Goal: Information Seeking & Learning: Check status

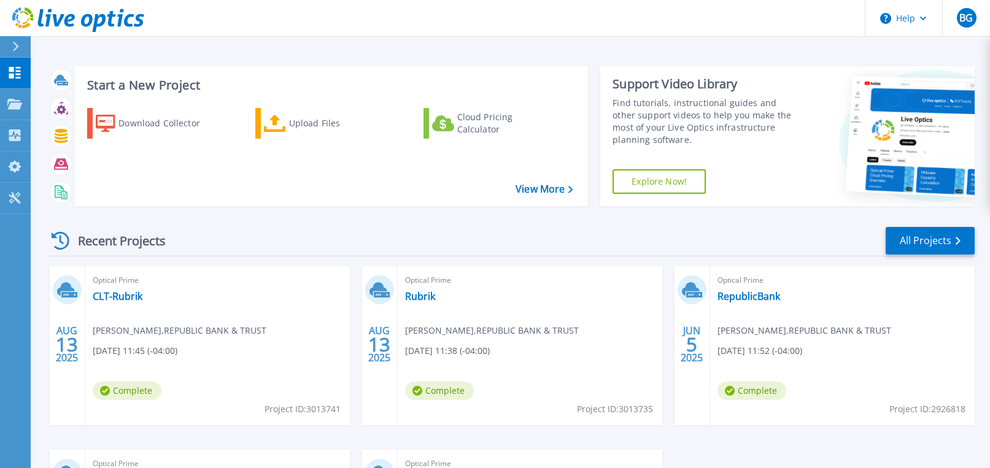
click at [890, 45] on div "Start a New Project Download Collector Upload Files Cloud Pricing Calculator Vi…" at bounding box center [511, 321] width 960 height 643
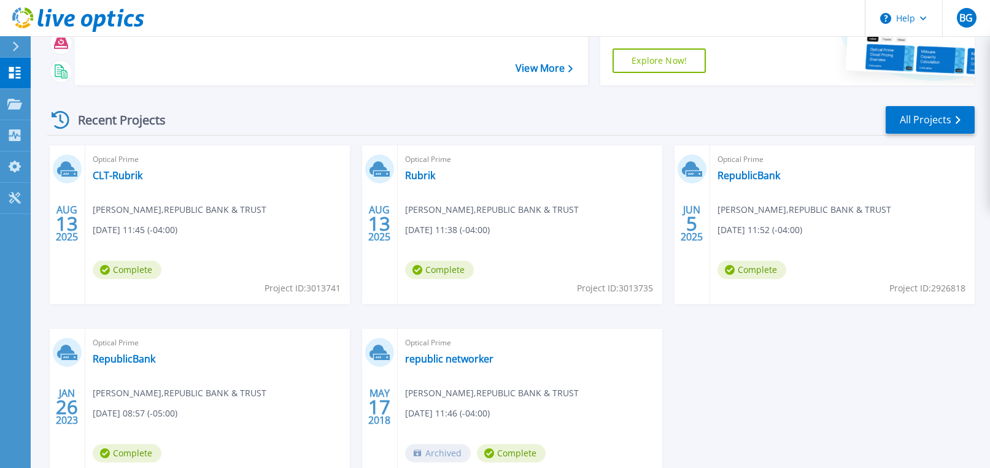
scroll to position [123, 0]
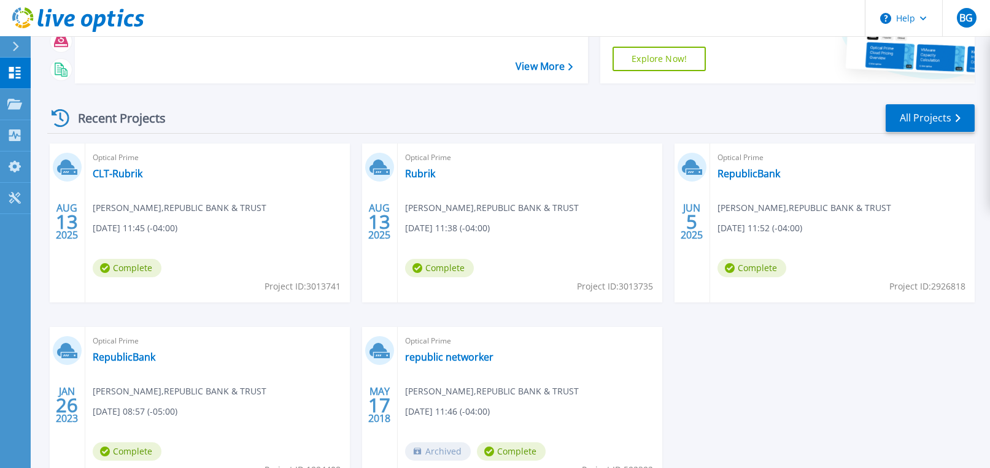
drag, startPoint x: 431, startPoint y: 173, endPoint x: 446, endPoint y: 125, distance: 50.1
click at [446, 125] on div "Recent Projects All Projects" at bounding box center [511, 118] width 928 height 31
click at [421, 174] on link "Rubrik" at bounding box center [420, 174] width 30 height 12
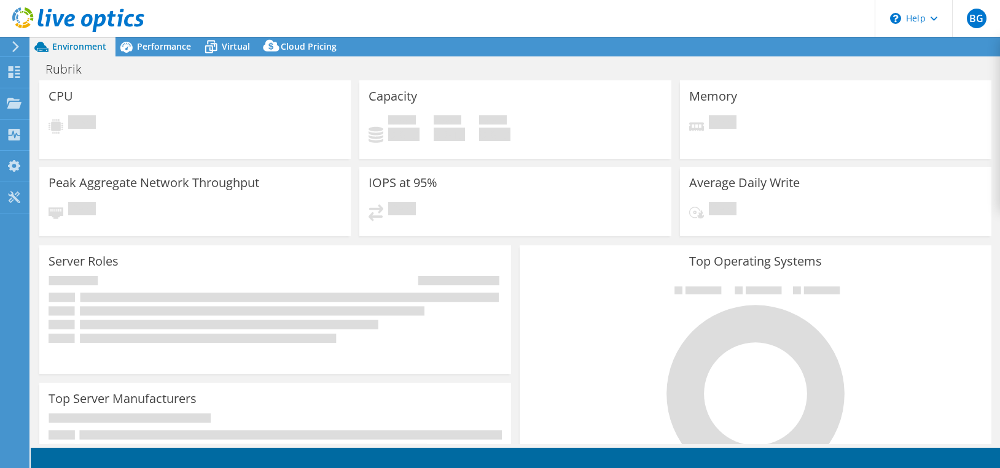
select select "USD"
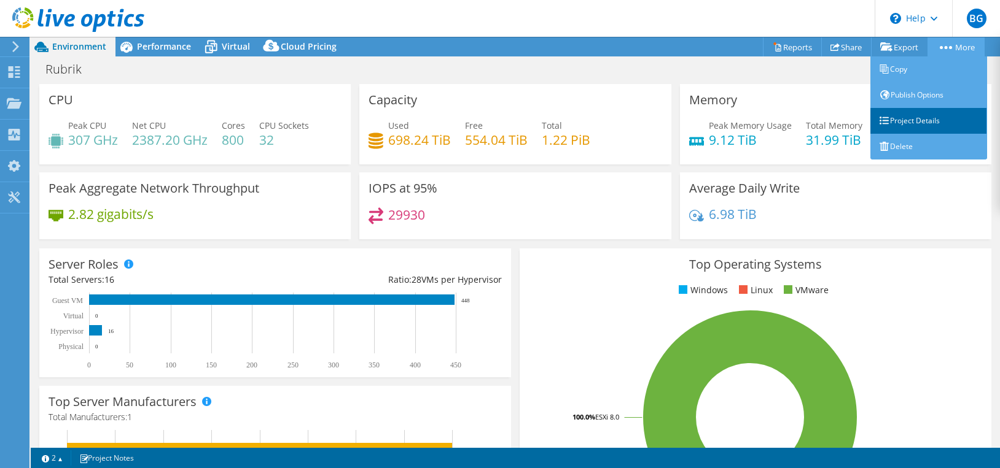
click at [917, 122] on link "Project Details" at bounding box center [928, 121] width 117 height 26
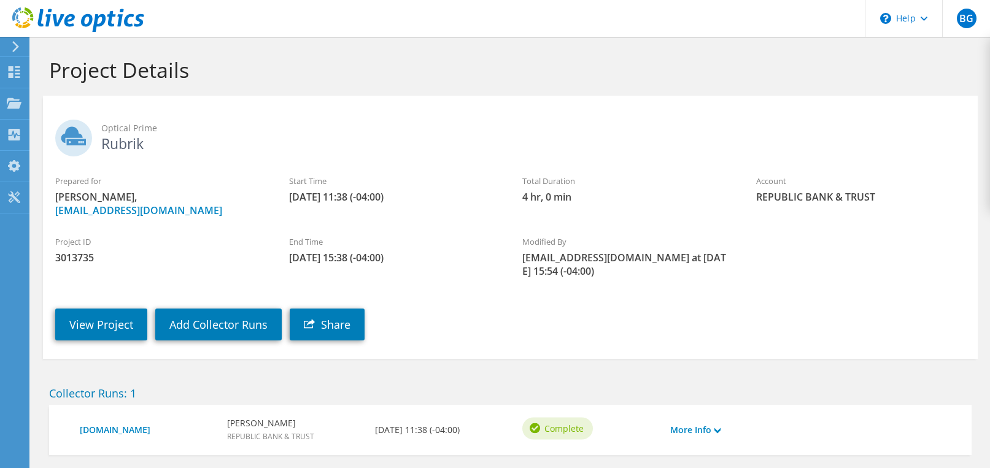
click at [103, 147] on h2 "Optical Prime Rubrik" at bounding box center [510, 135] width 911 height 31
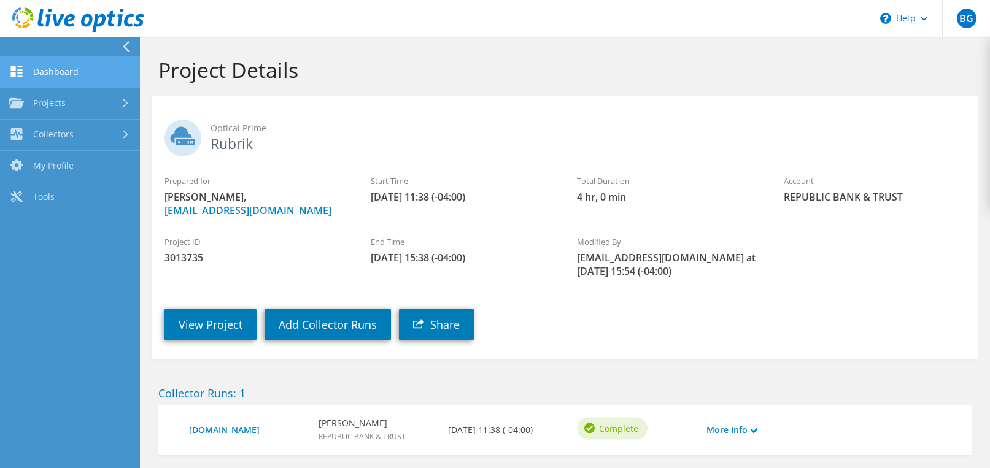
click at [60, 74] on link "Dashboard" at bounding box center [70, 72] width 140 height 31
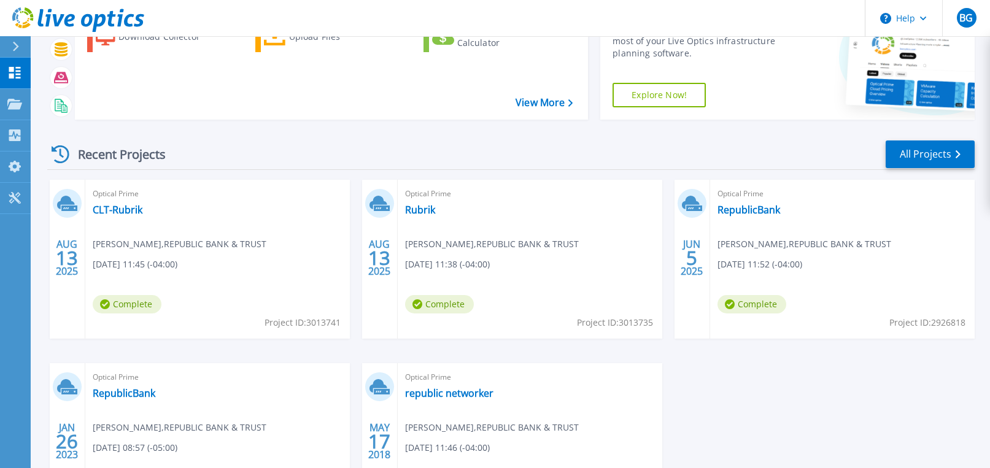
scroll to position [61, 0]
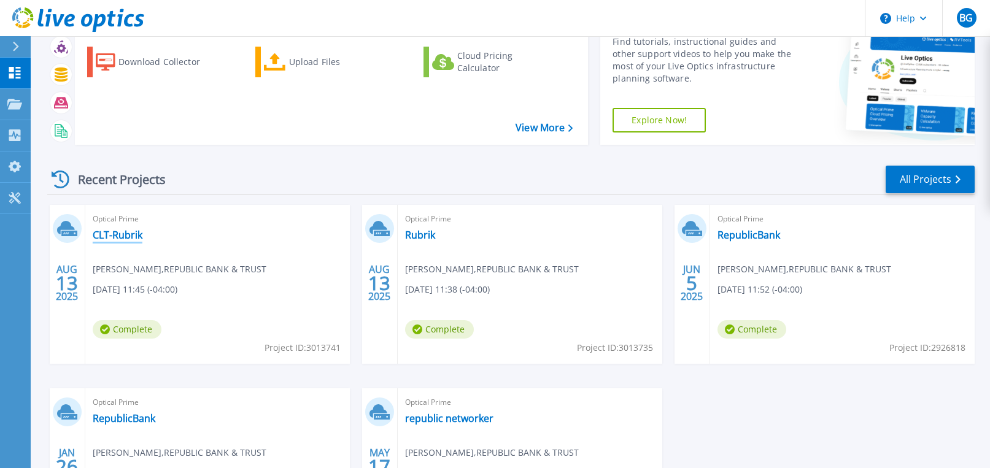
click at [125, 232] on link "CLT-Rubrik" at bounding box center [118, 235] width 50 height 12
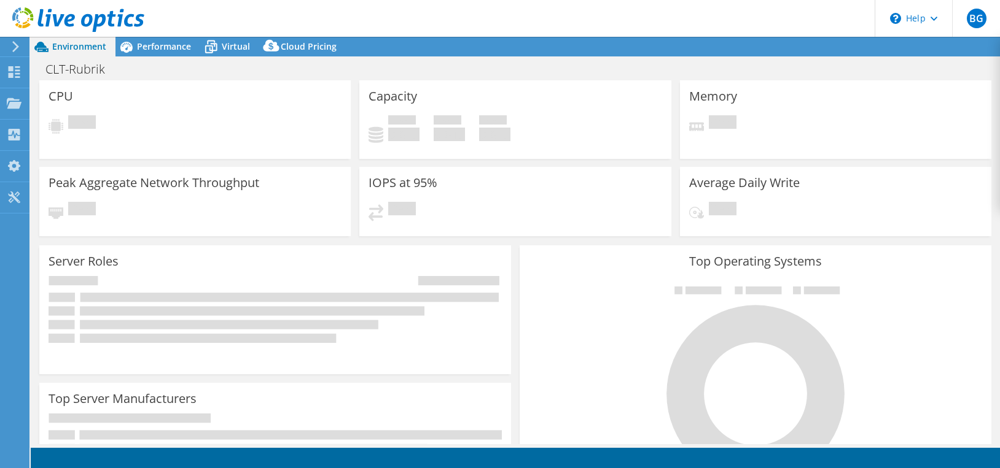
select select "USD"
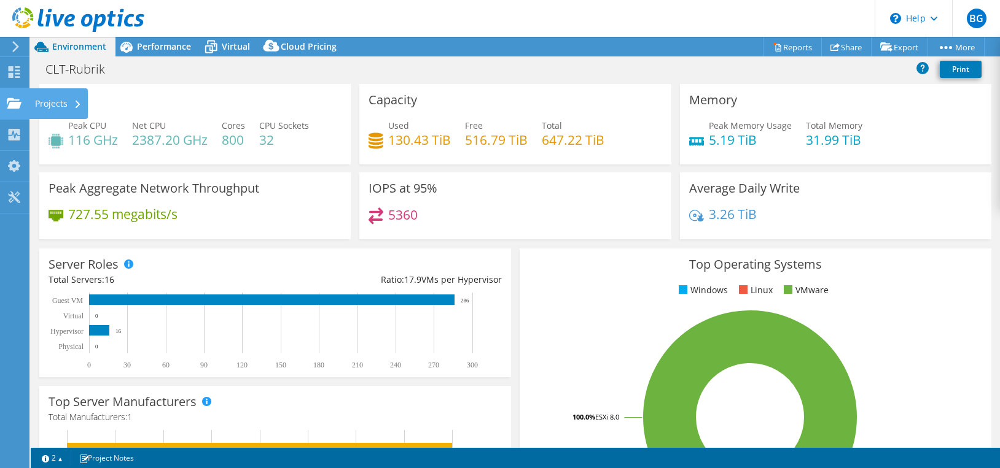
click at [51, 101] on div "Projects" at bounding box center [58, 103] width 59 height 31
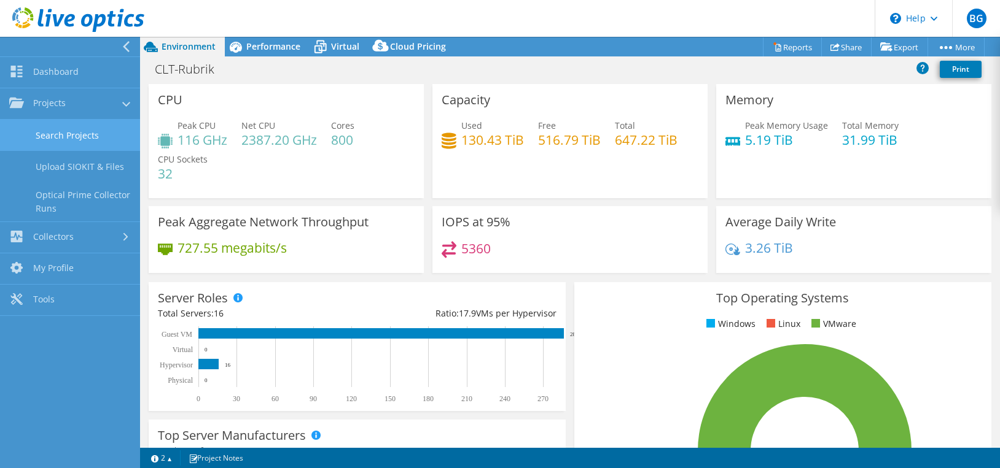
click at [90, 141] on link "Search Projects" at bounding box center [70, 135] width 140 height 31
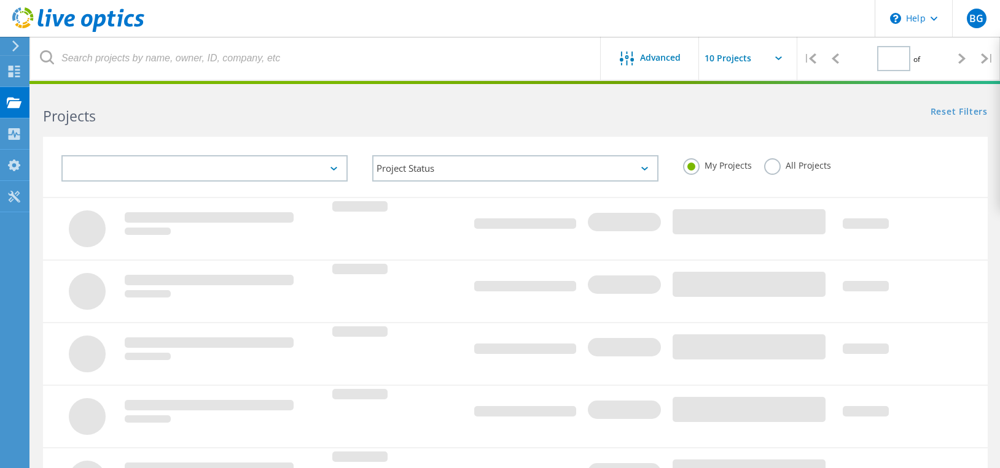
type input "1"
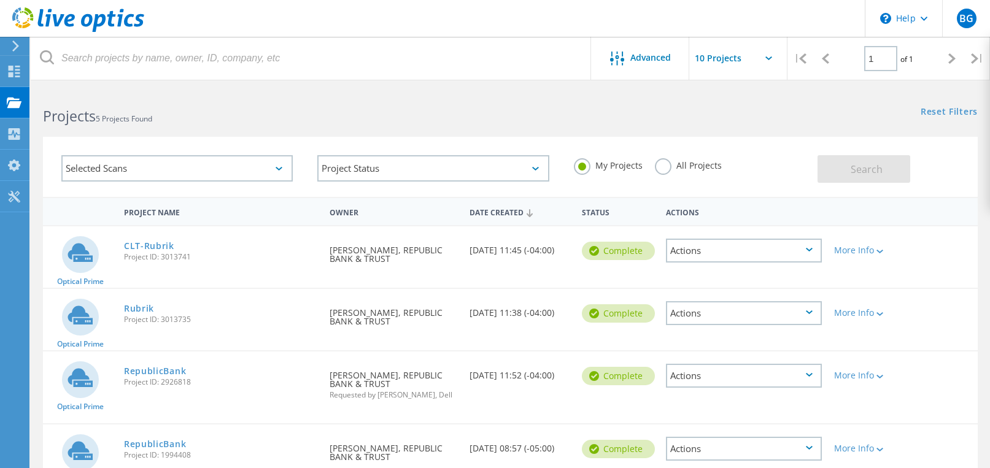
scroll to position [61, 0]
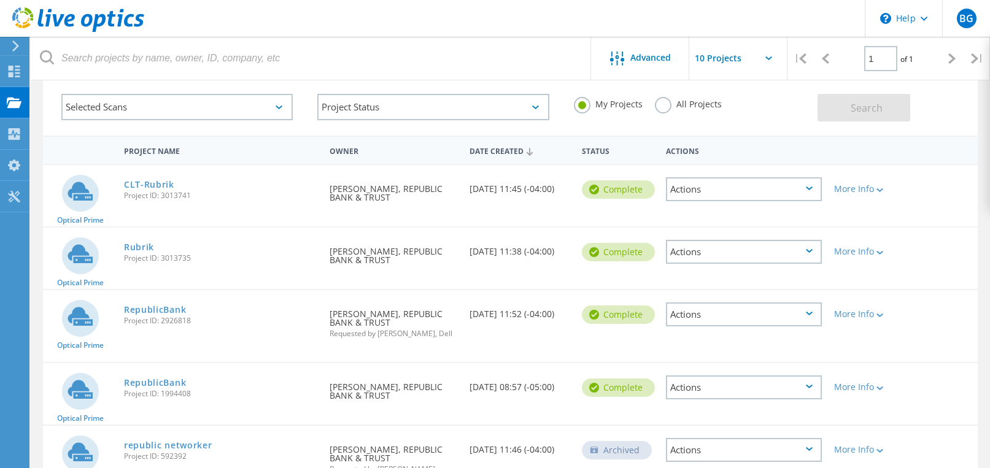
click at [801, 254] on div "Actions" at bounding box center [744, 252] width 156 height 24
click at [948, 187] on div "Optical Prime CLT-Rubrik Project ID: 3013741 Requested By [PERSON_NAME], REPUBL…" at bounding box center [510, 195] width 935 height 61
click at [875, 252] on div "More Info" at bounding box center [865, 251] width 63 height 9
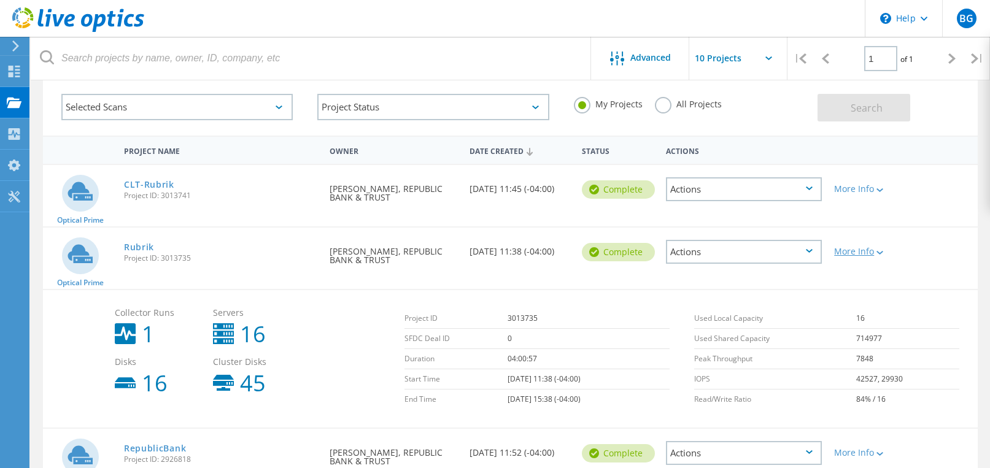
click at [875, 252] on div "More Info" at bounding box center [865, 251] width 63 height 9
